Goal: Task Accomplishment & Management: Complete application form

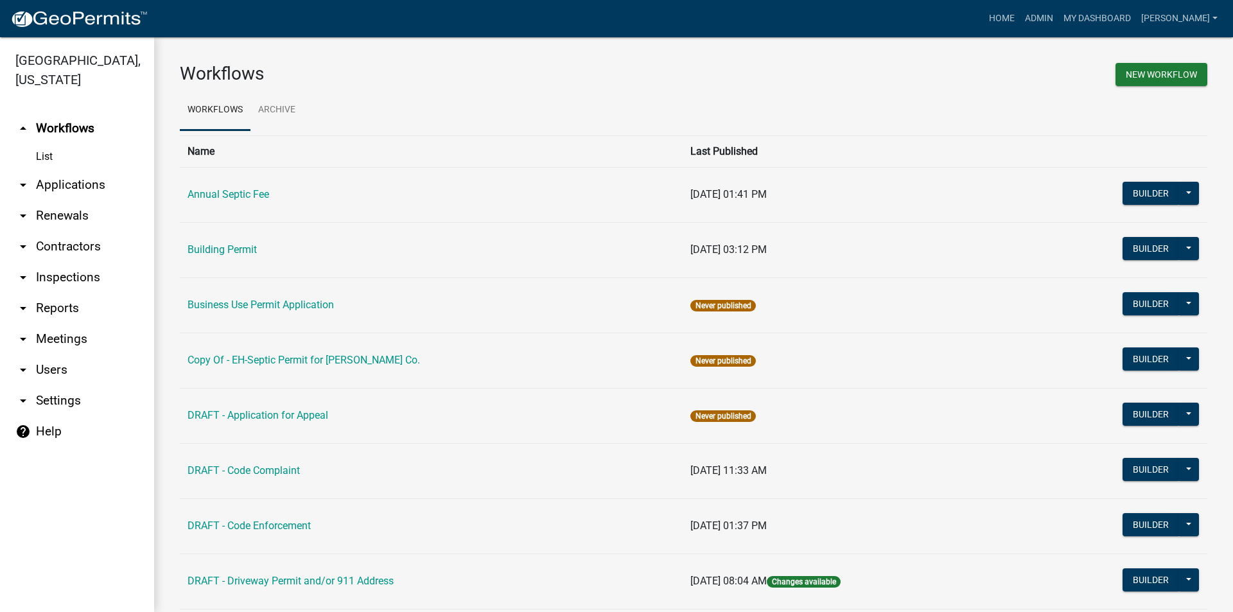
click at [58, 170] on link "arrow_drop_down Applications" at bounding box center [77, 185] width 154 height 31
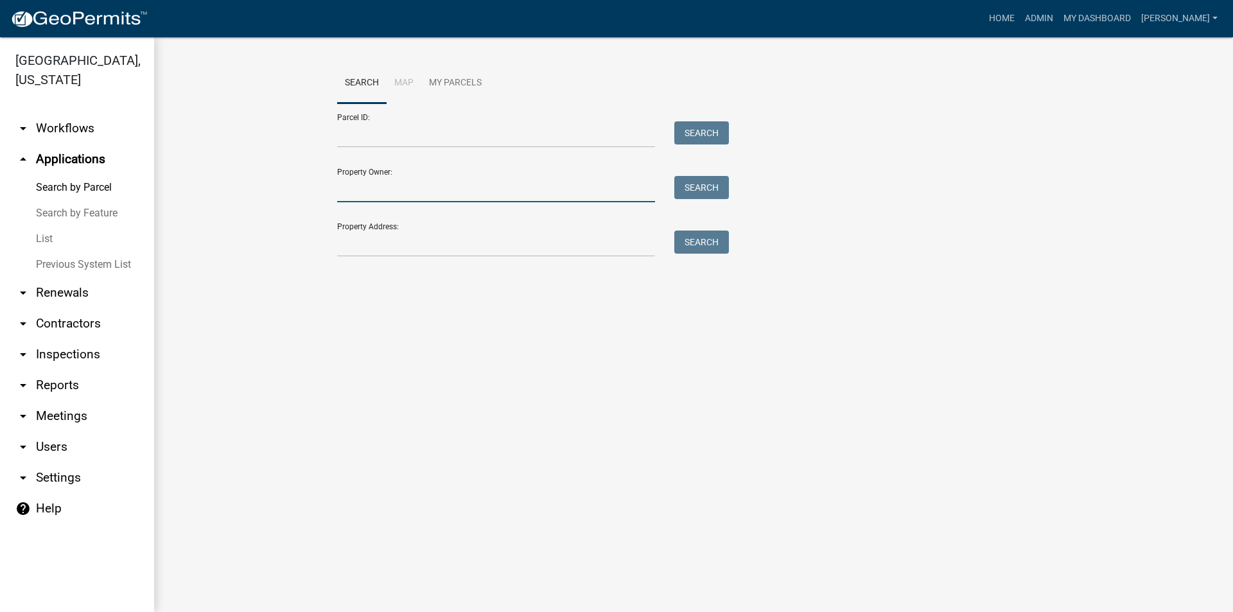
click at [358, 189] on input "Property Owner:" at bounding box center [496, 189] width 318 height 26
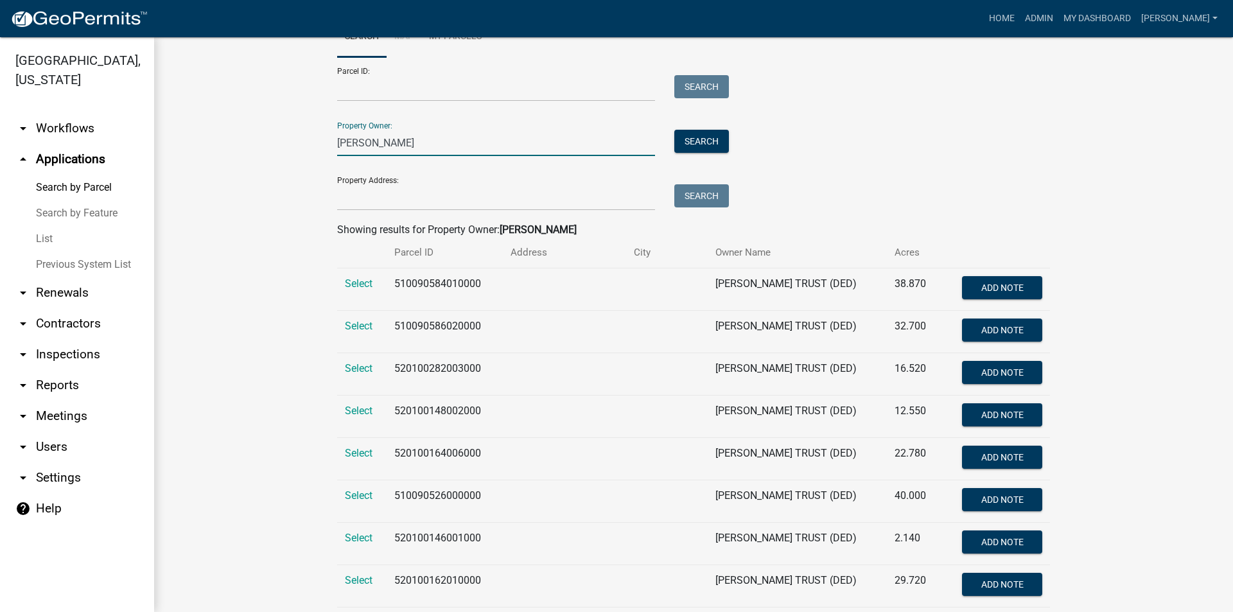
scroll to position [119, 0]
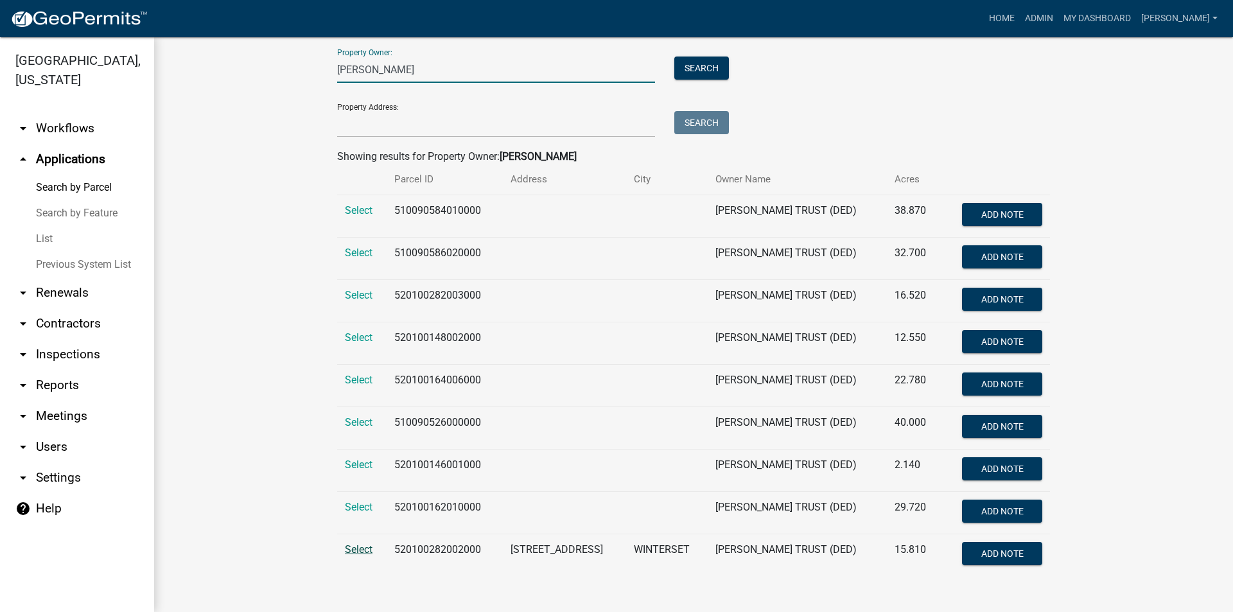
type input "[PERSON_NAME]"
click at [363, 549] on span "Select" at bounding box center [359, 549] width 28 height 12
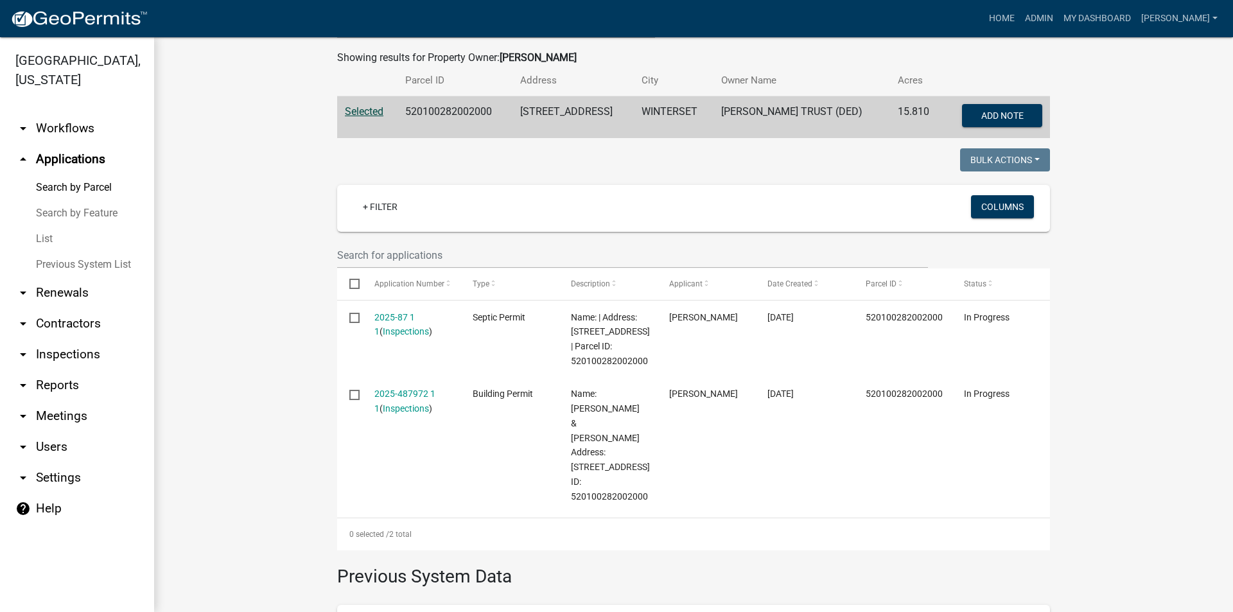
scroll to position [248, 0]
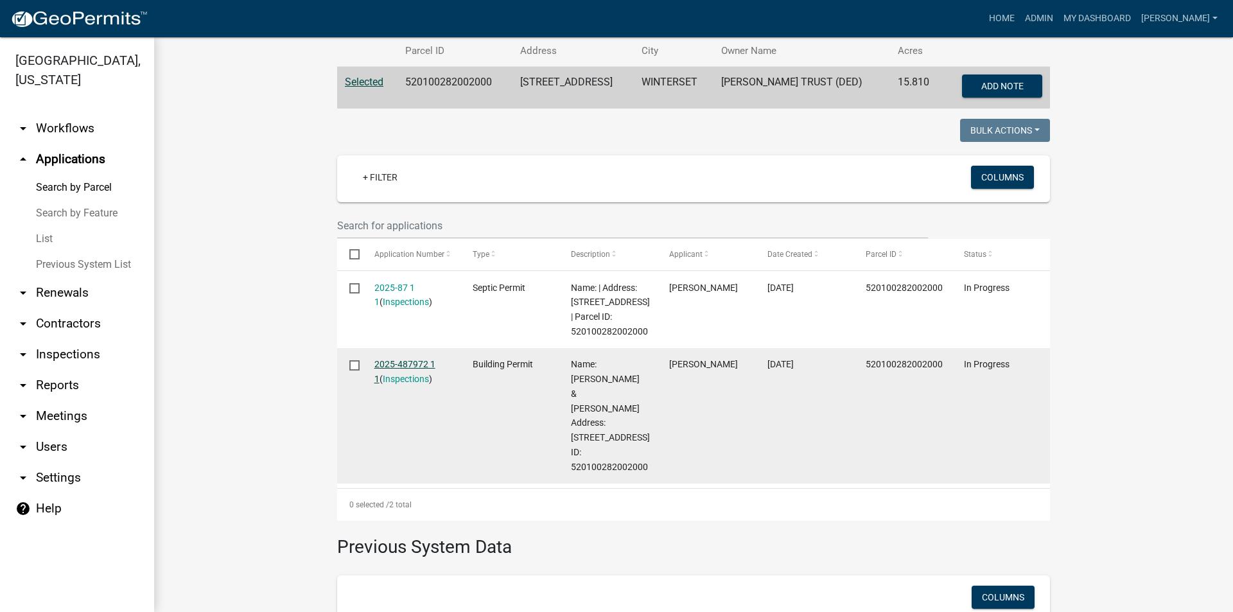
click at [417, 362] on link "2025-487972 1 1" at bounding box center [404, 371] width 61 height 25
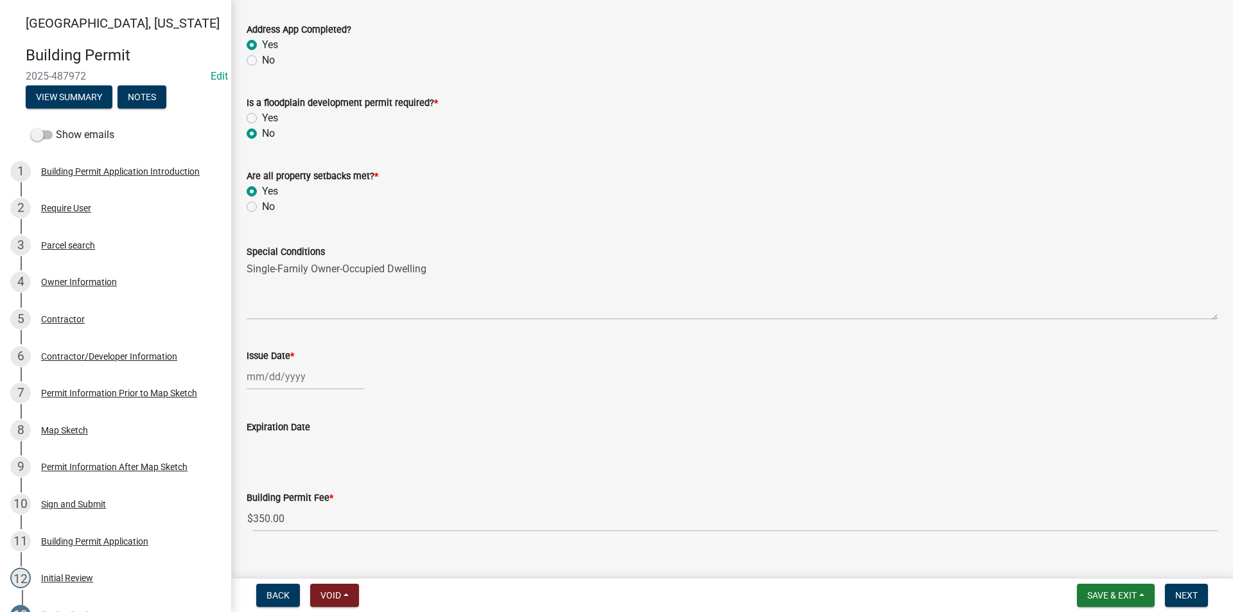
scroll to position [405, 0]
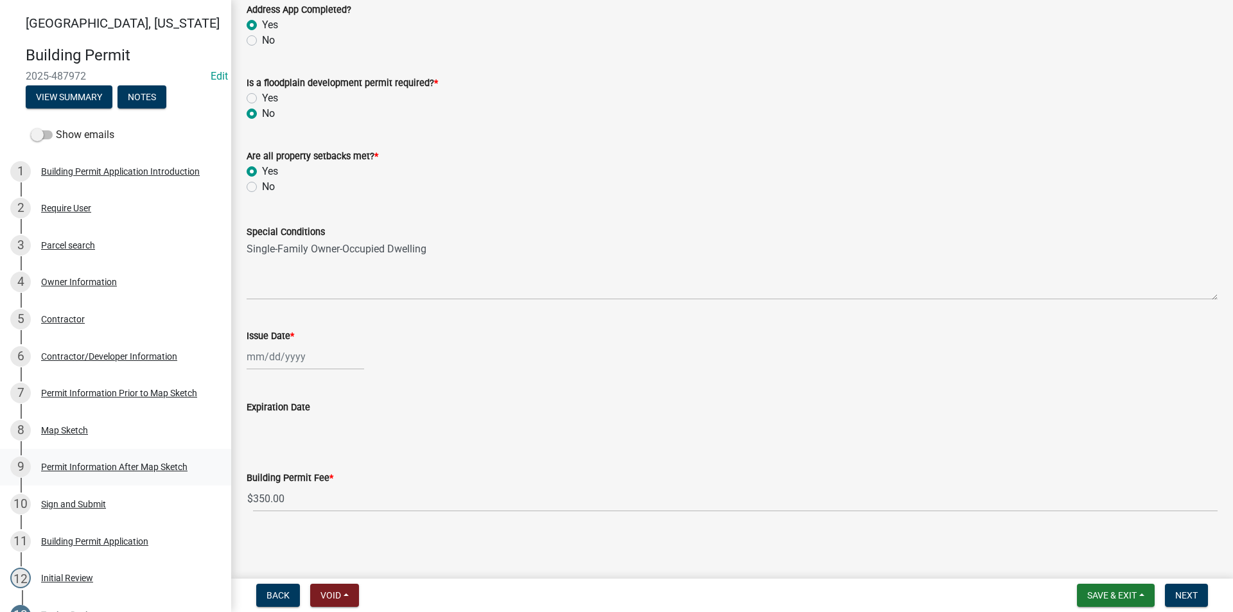
click at [66, 463] on div "Permit Information After Map Sketch" at bounding box center [114, 466] width 146 height 9
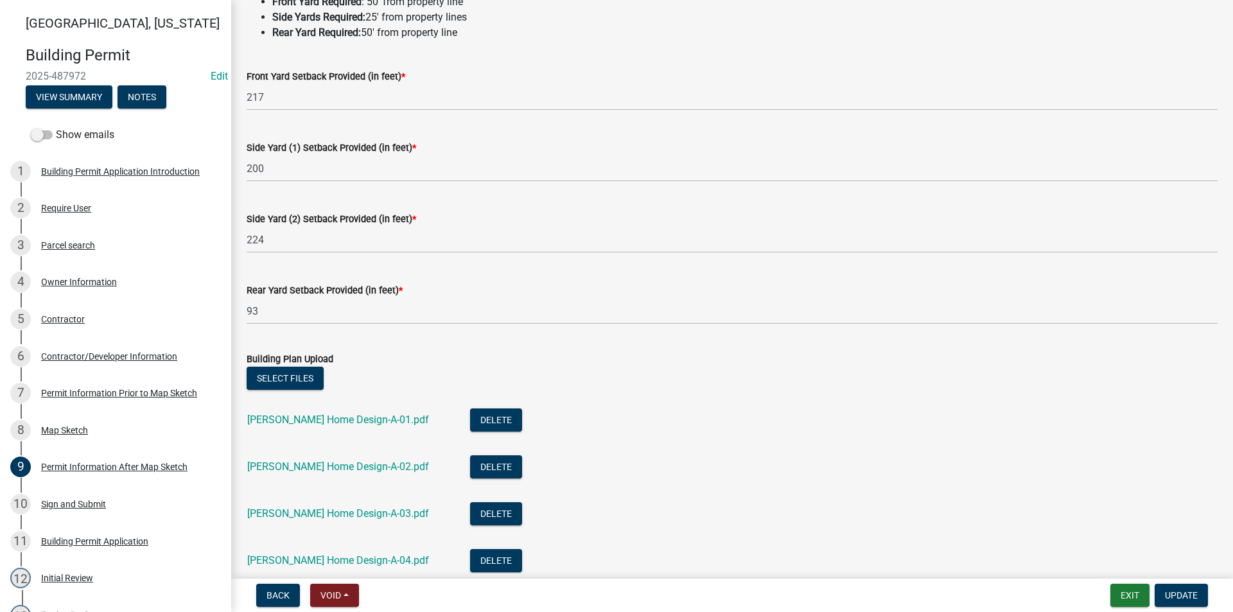
scroll to position [128, 0]
click at [81, 399] on div "7 Permit Information Prior to Map Sketch" at bounding box center [110, 393] width 200 height 21
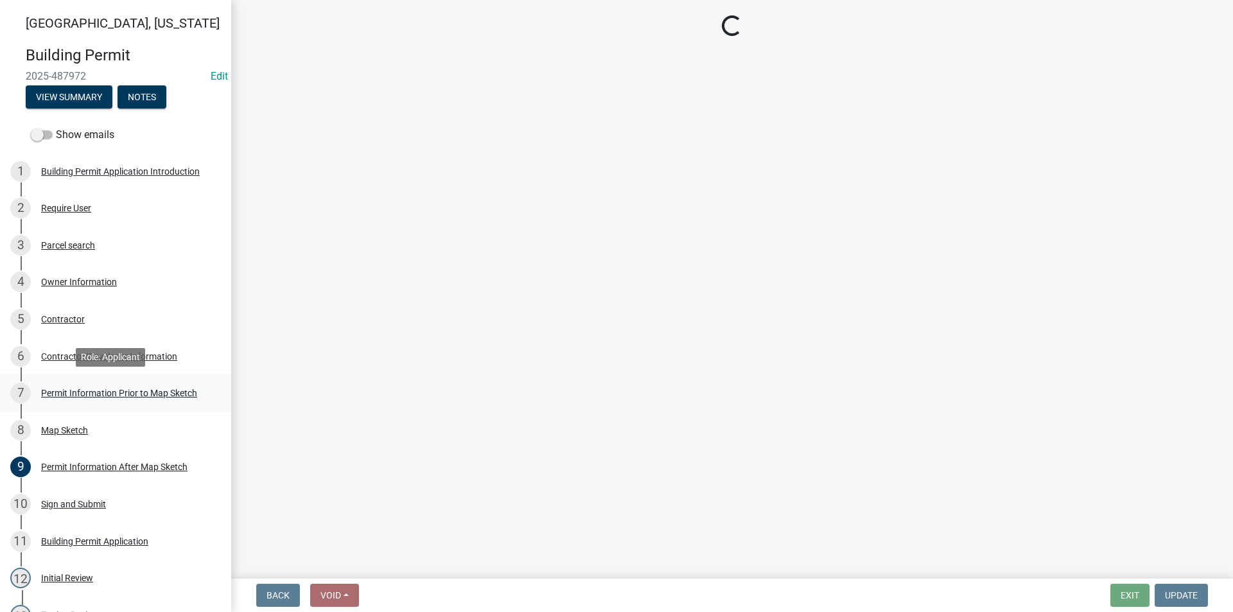
scroll to position [0, 0]
select select "32ee29e1-4e6d-4cb9-b9fe-d73728632523"
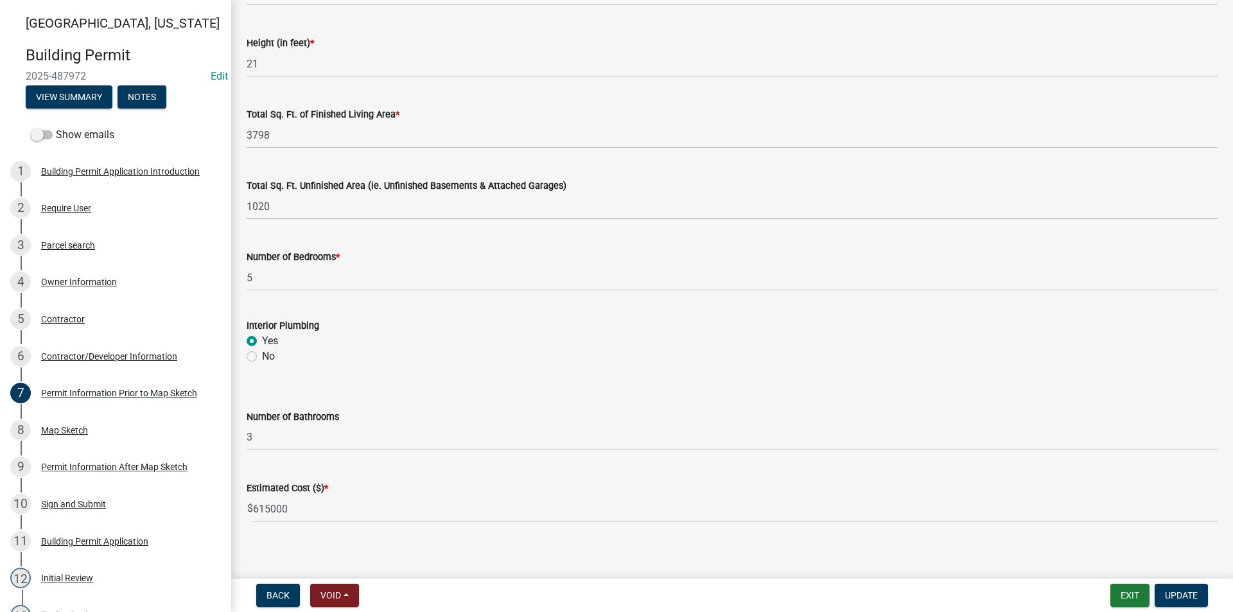
scroll to position [816, 0]
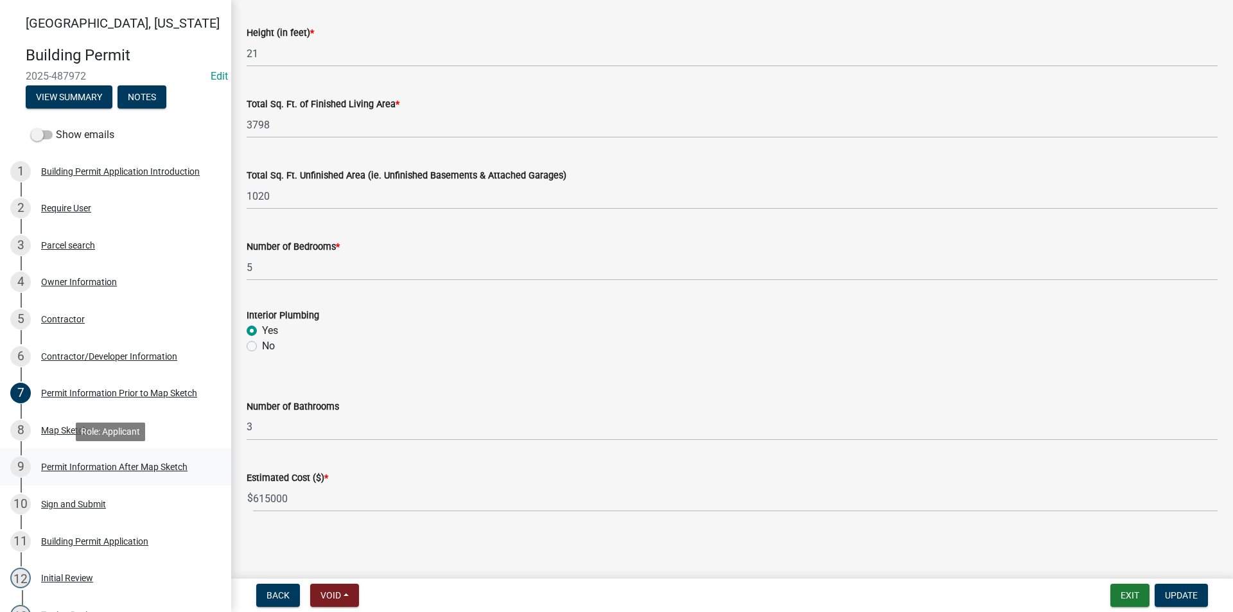
click at [98, 474] on div "9 Permit Information After Map Sketch" at bounding box center [110, 467] width 200 height 21
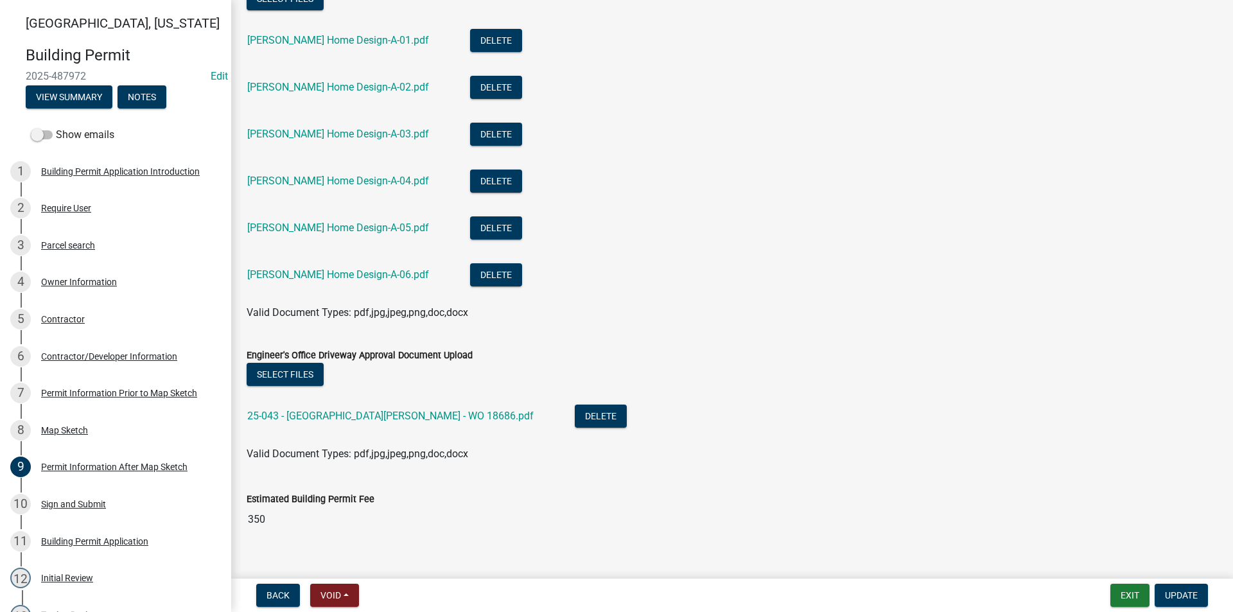
scroll to position [514, 0]
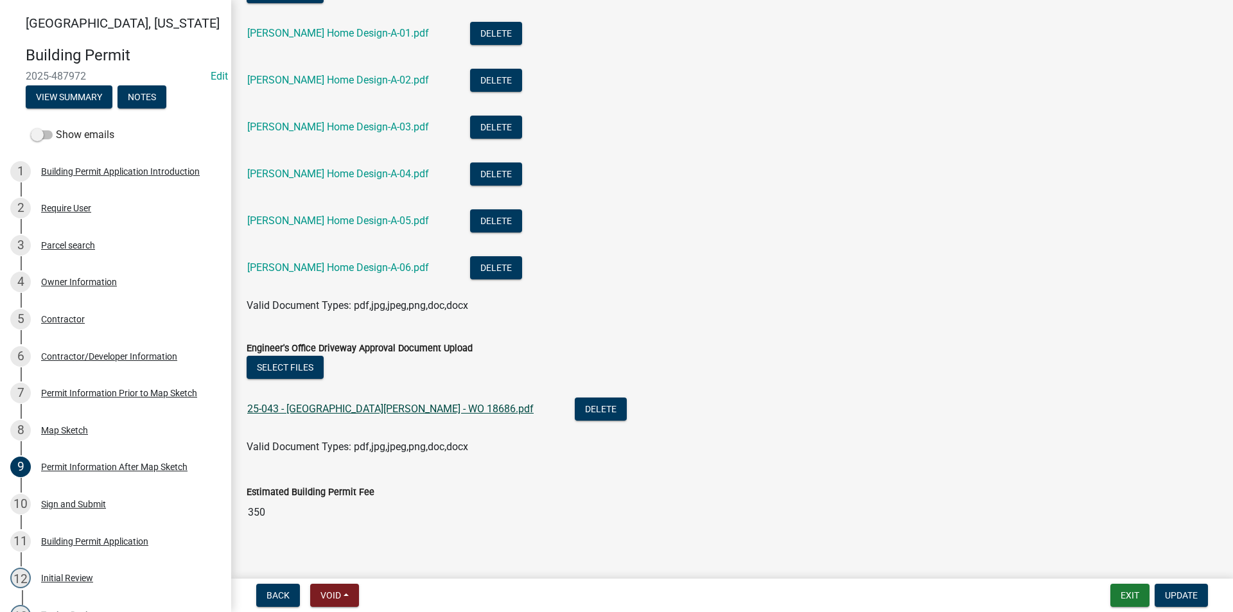
click at [417, 410] on link "25-043 - [GEOGRAPHIC_DATA][PERSON_NAME] - WO 18686.pdf" at bounding box center [390, 409] width 286 height 12
click at [92, 507] on div "Sign and Submit" at bounding box center [73, 504] width 65 height 9
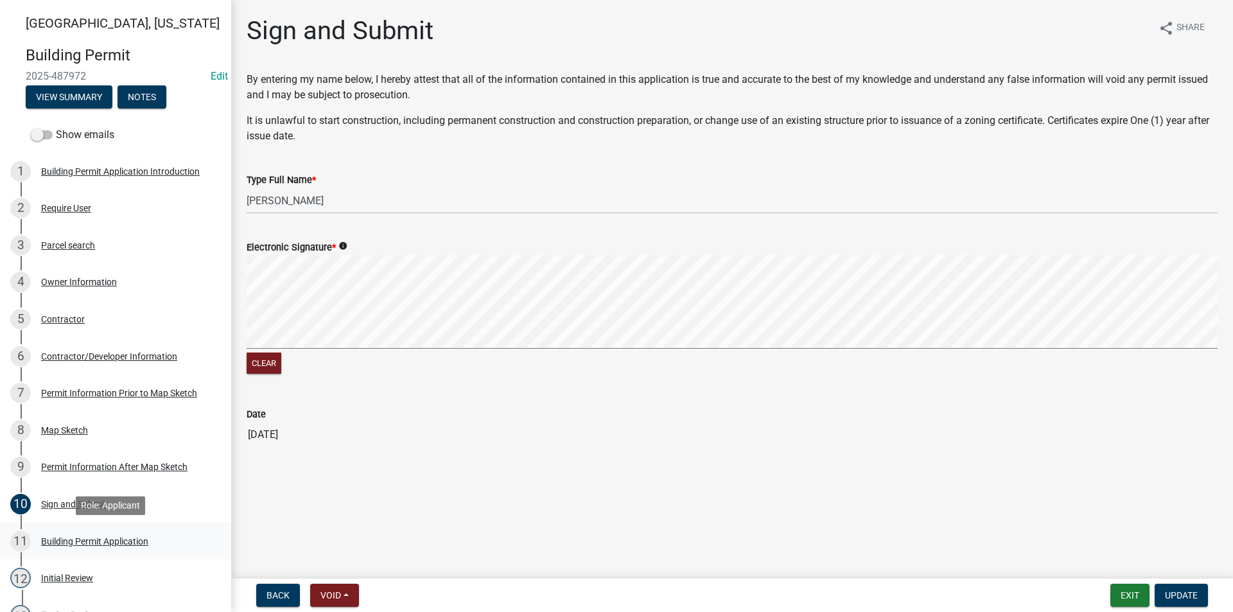
click at [101, 539] on div "Building Permit Application" at bounding box center [94, 541] width 107 height 9
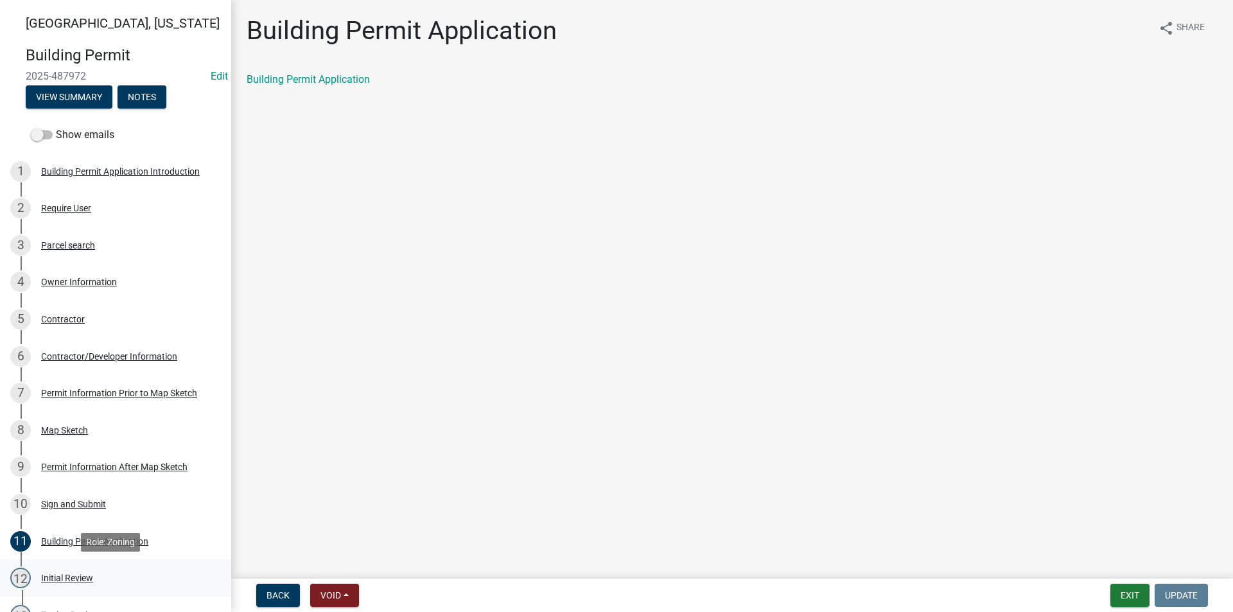
click at [87, 574] on div "Initial Review" at bounding box center [67, 577] width 52 height 9
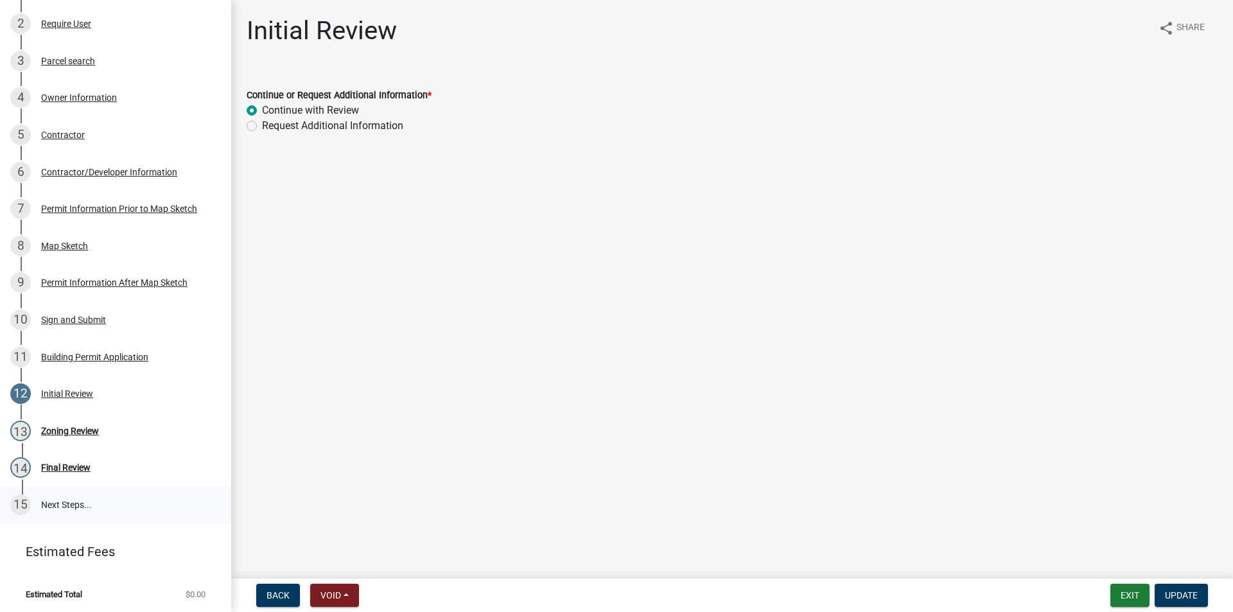
scroll to position [186, 0]
click at [69, 430] on div "Zoning Review" at bounding box center [70, 428] width 58 height 9
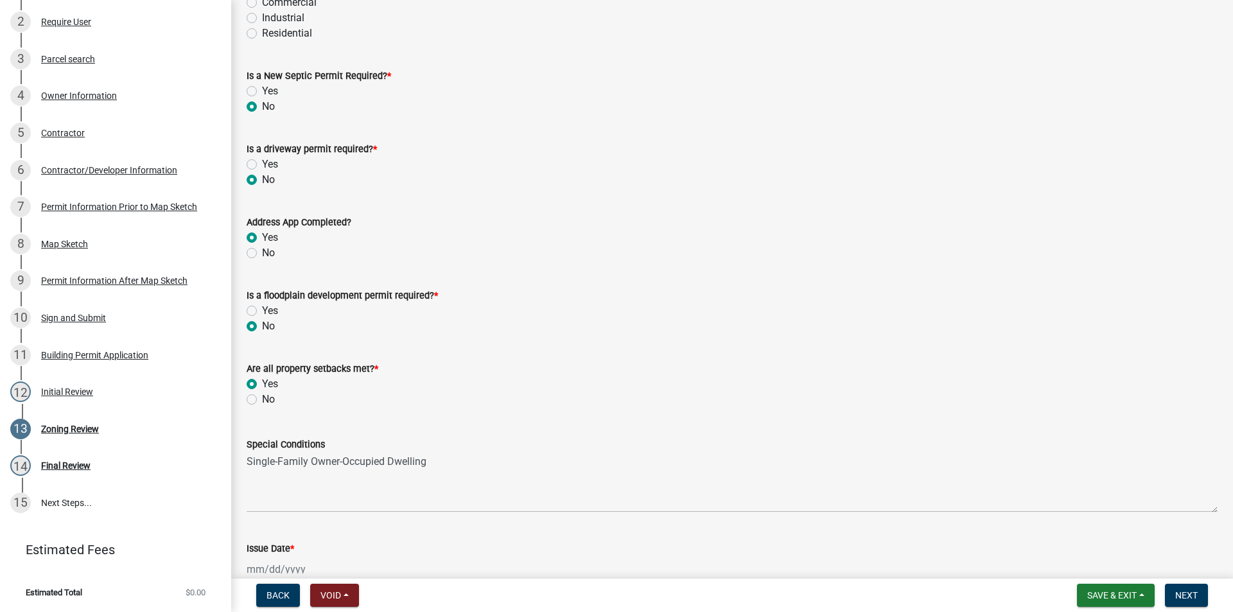
scroll to position [385, 0]
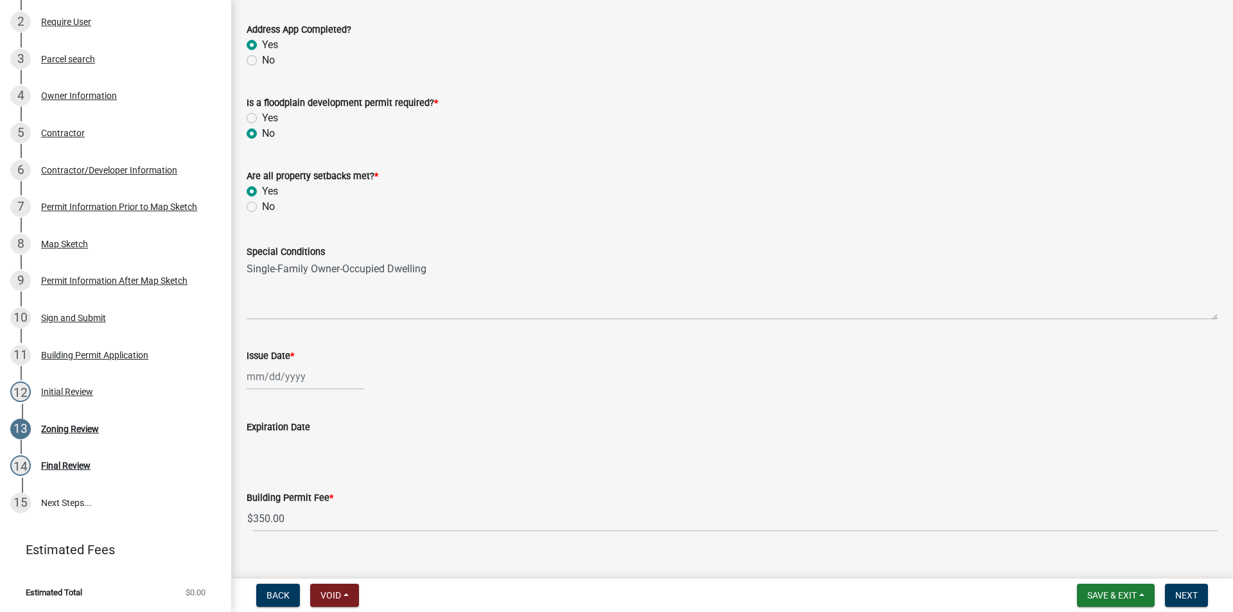
click at [268, 371] on div at bounding box center [306, 376] width 118 height 26
select select "10"
select select "2025"
click at [282, 485] on div "14" at bounding box center [280, 486] width 21 height 21
type input "[DATE]"
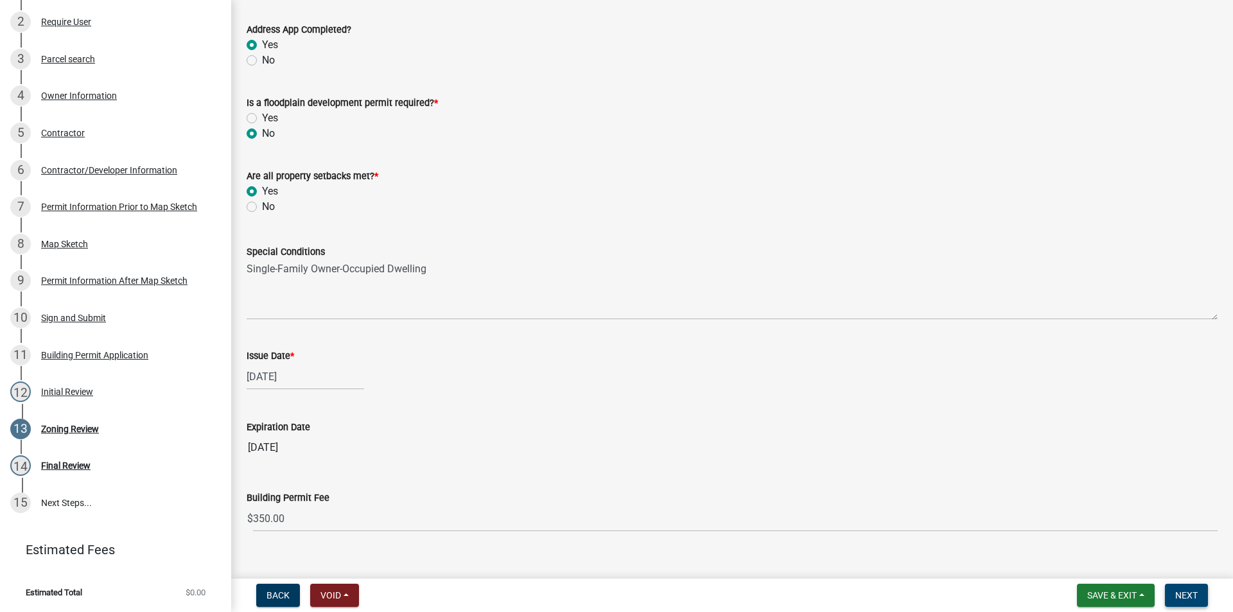
click at [1186, 595] on span "Next" at bounding box center [1186, 595] width 22 height 10
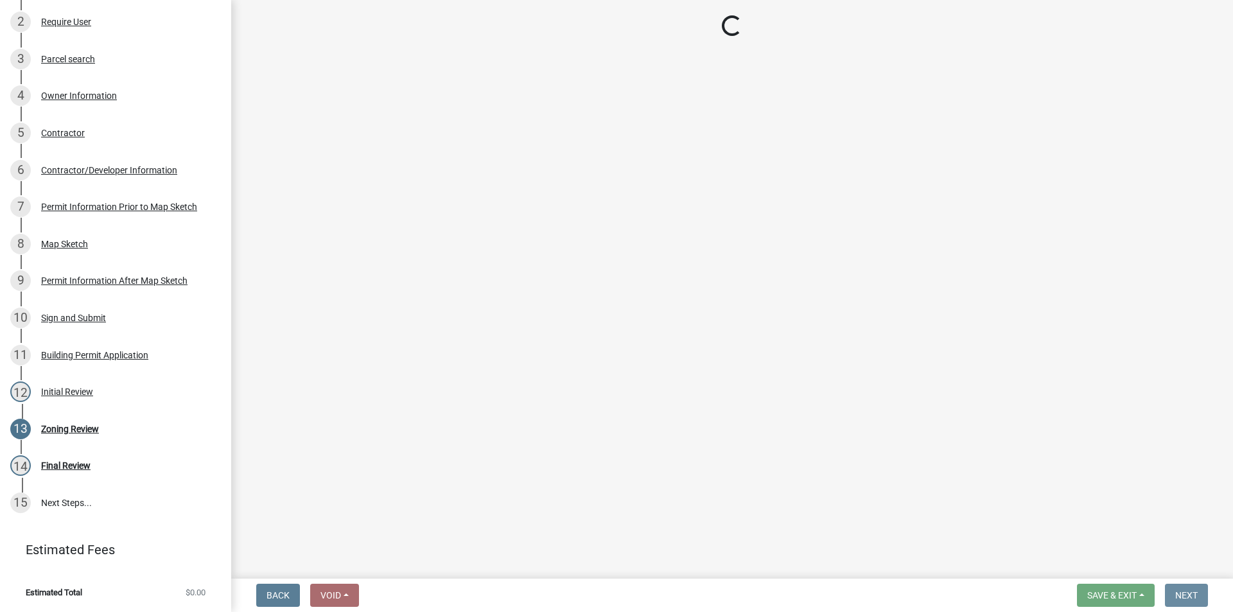
scroll to position [0, 0]
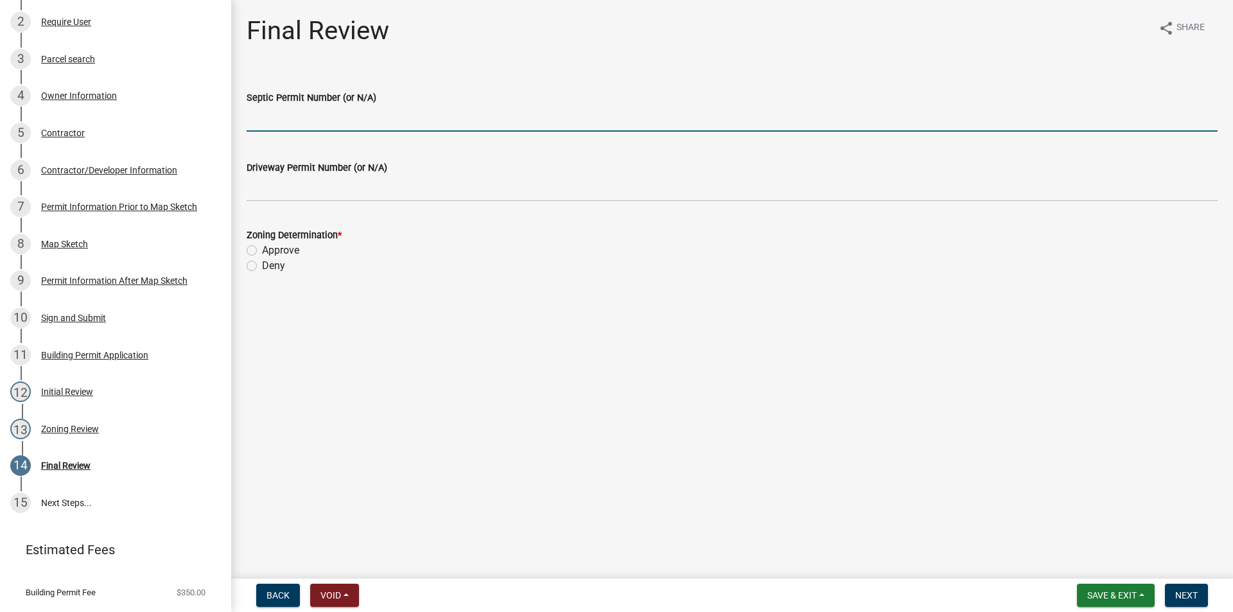
click at [290, 115] on input "Septic Permit Number (or N/A)" at bounding box center [732, 118] width 971 height 26
type input "2025-87"
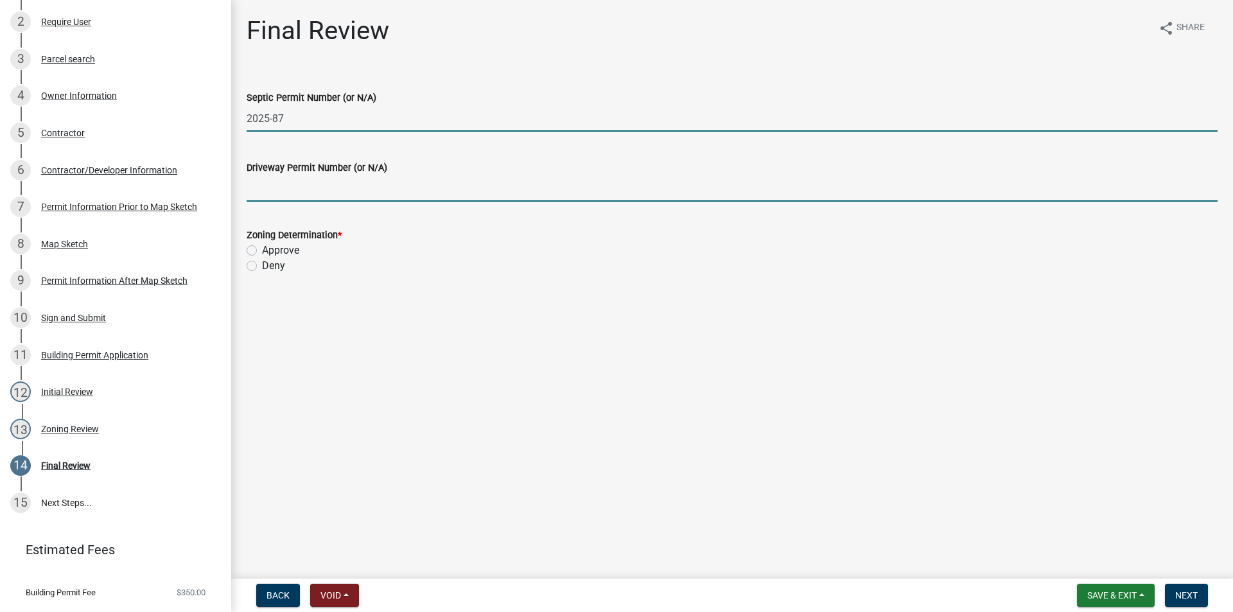
click at [283, 194] on input "Driveway Permit Number (or N/A)" at bounding box center [732, 188] width 971 height 26
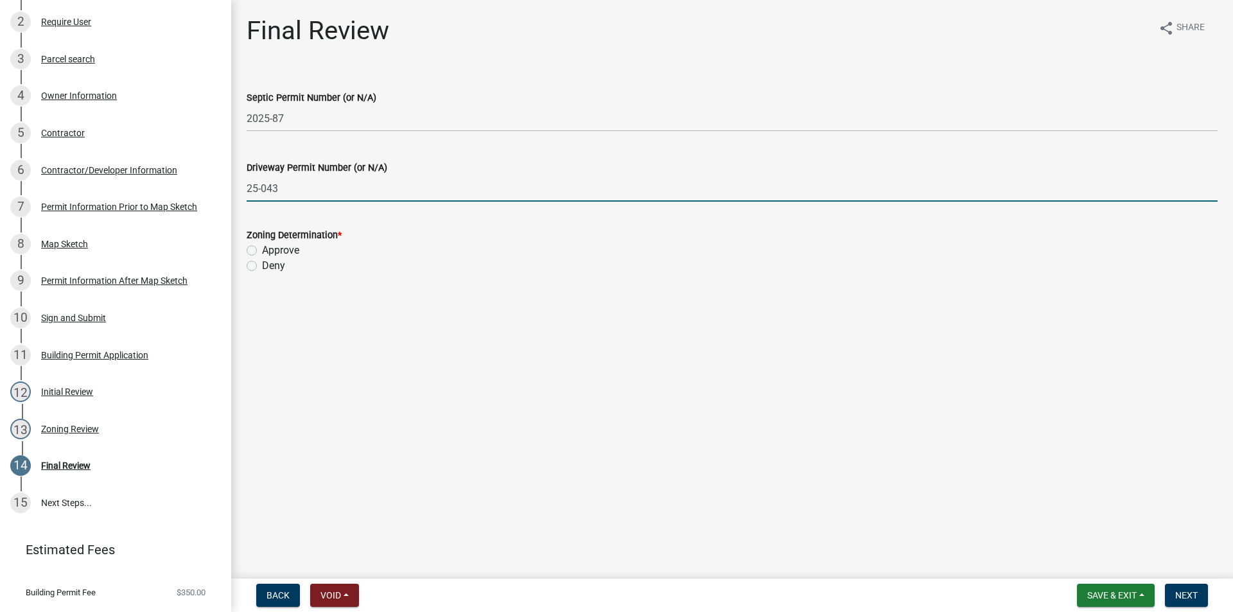
type input "25-043"
click at [262, 250] on label "Approve" at bounding box center [280, 250] width 37 height 15
click at [262, 250] on input "Approve" at bounding box center [266, 247] width 8 height 8
radio input "true"
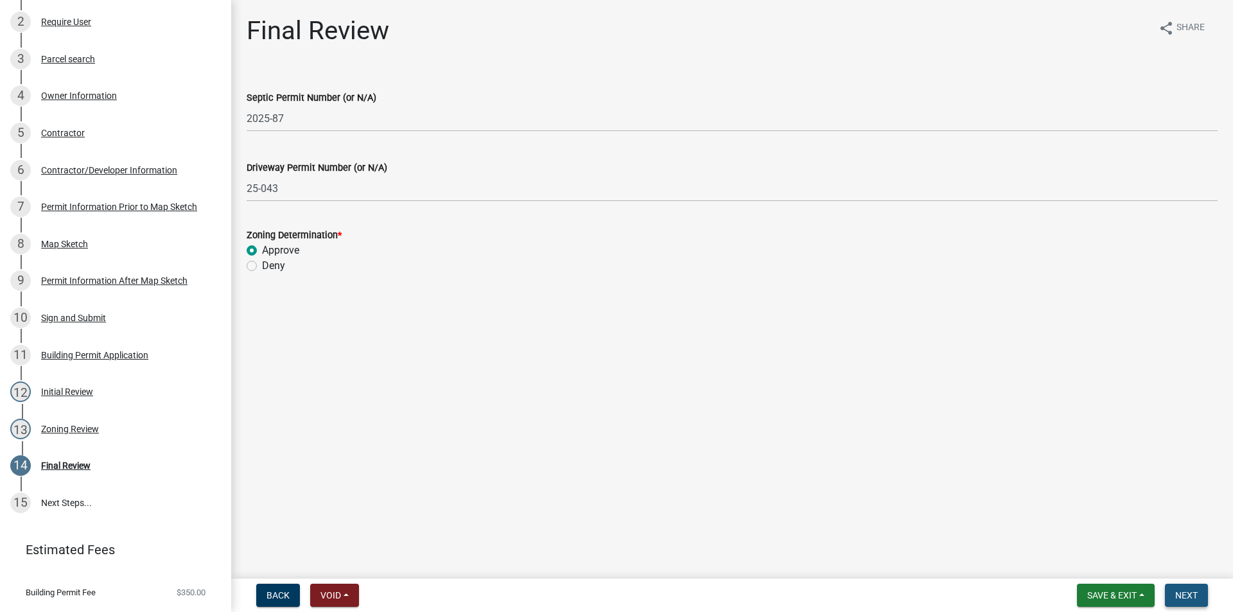
click at [1182, 593] on span "Next" at bounding box center [1186, 595] width 22 height 10
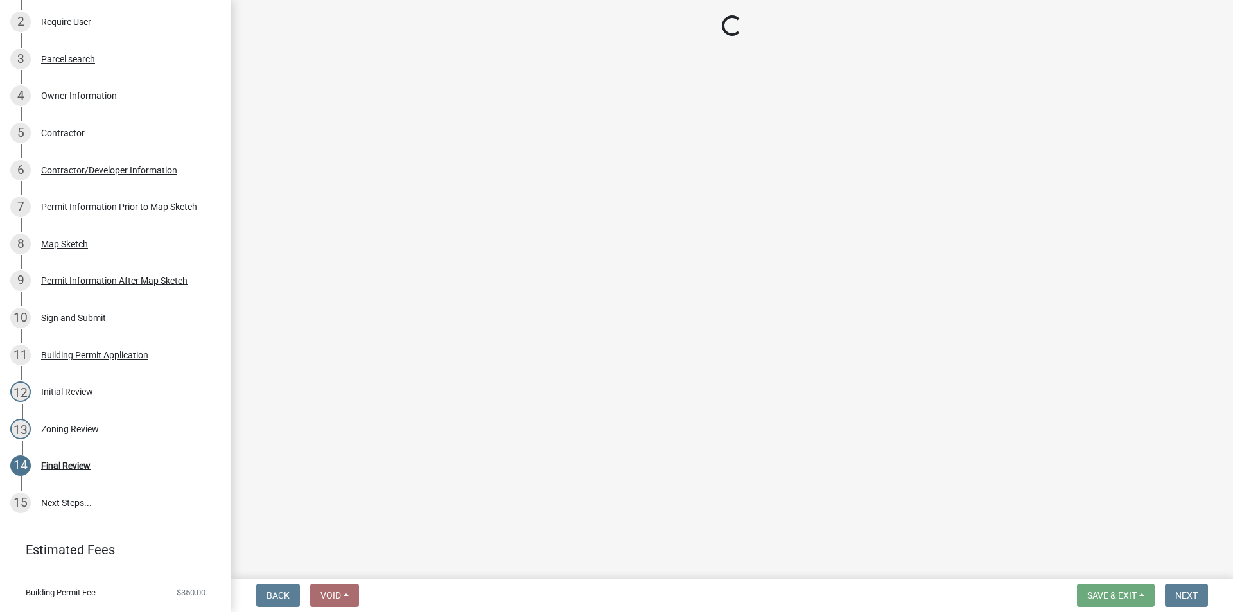
scroll to position [334, 0]
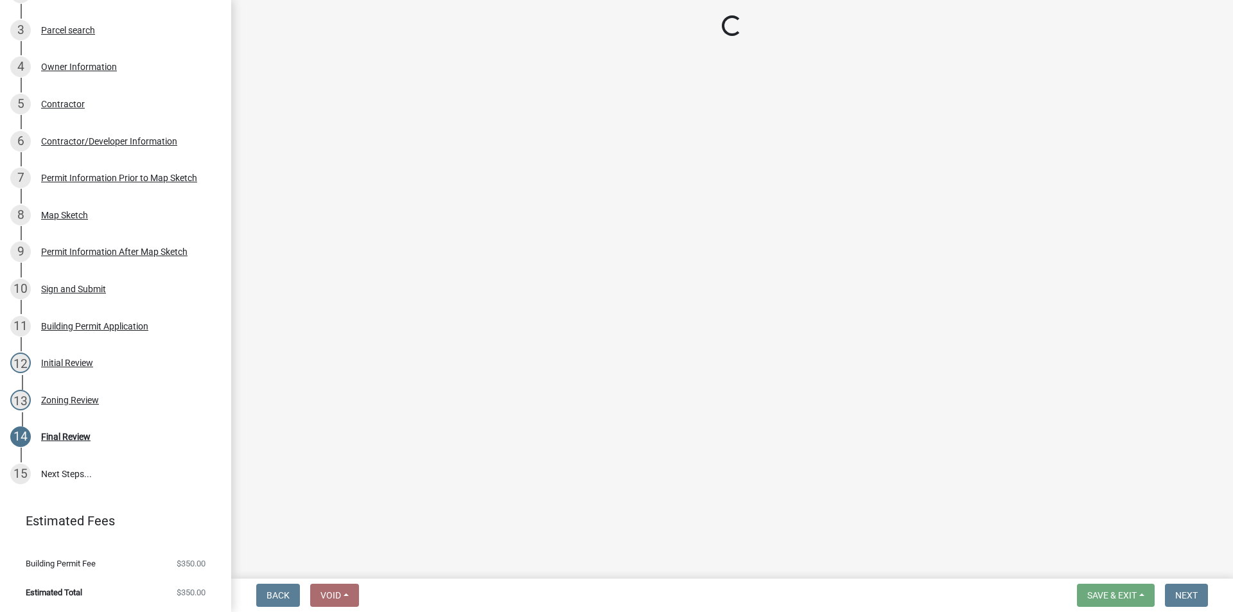
select select "3: 3"
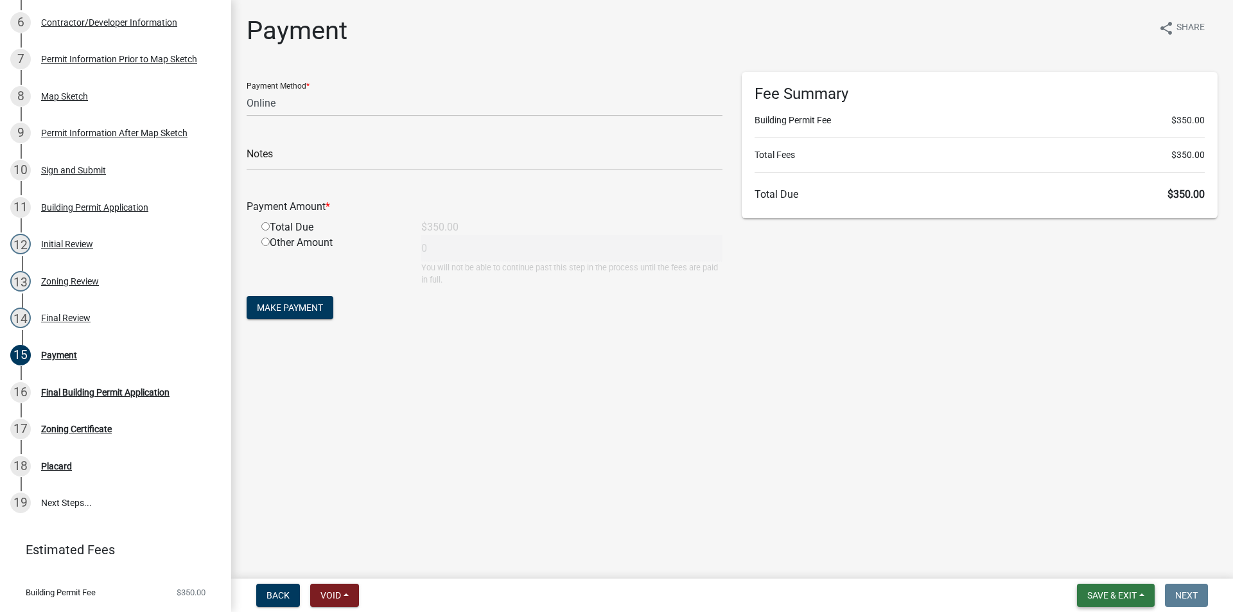
click at [1106, 594] on span "Save & Exit" at bounding box center [1111, 595] width 49 height 10
click at [1096, 567] on button "Save & Exit" at bounding box center [1103, 561] width 103 height 31
